Goal: Book appointment/travel/reservation

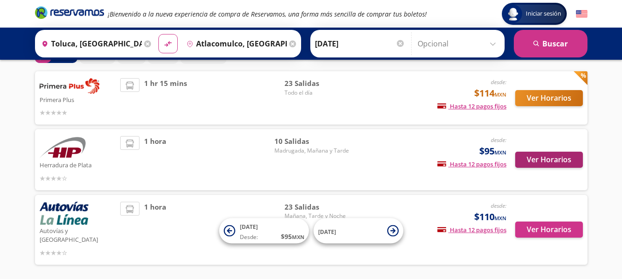
scroll to position [81, 0]
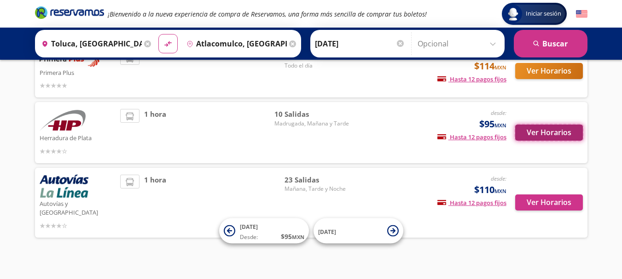
click at [554, 129] on button "Ver Horarios" at bounding box center [549, 133] width 68 height 16
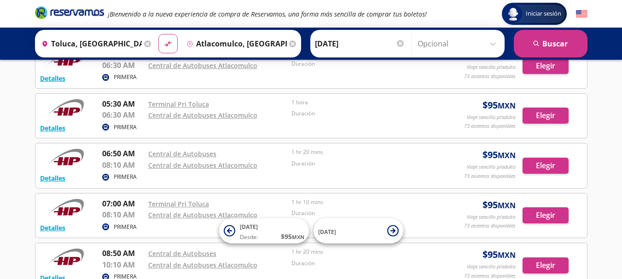
scroll to position [44, 0]
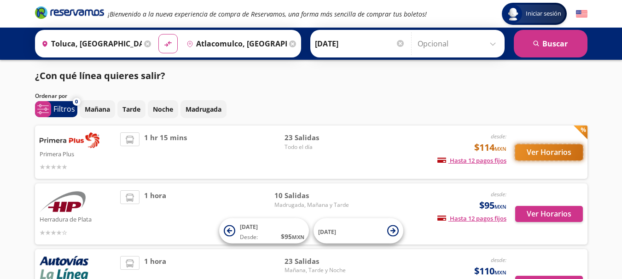
click at [546, 155] on button "Ver Horarios" at bounding box center [549, 153] width 68 height 16
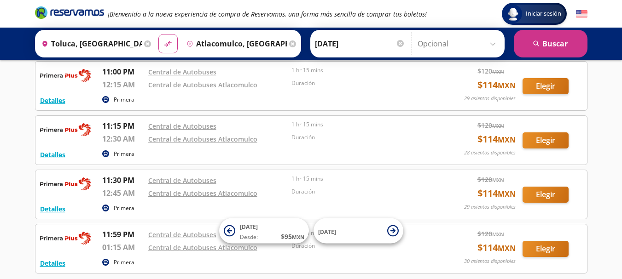
scroll to position [1024, 0]
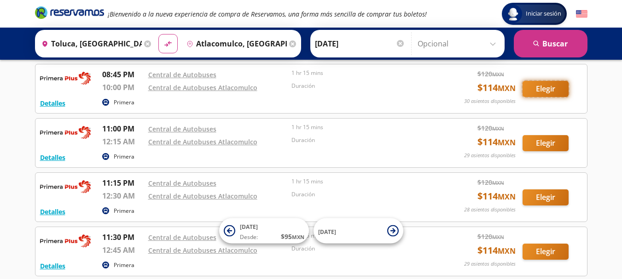
click at [550, 84] on button "Elegir" at bounding box center [545, 89] width 46 height 16
